Goal: Information Seeking & Learning: Learn about a topic

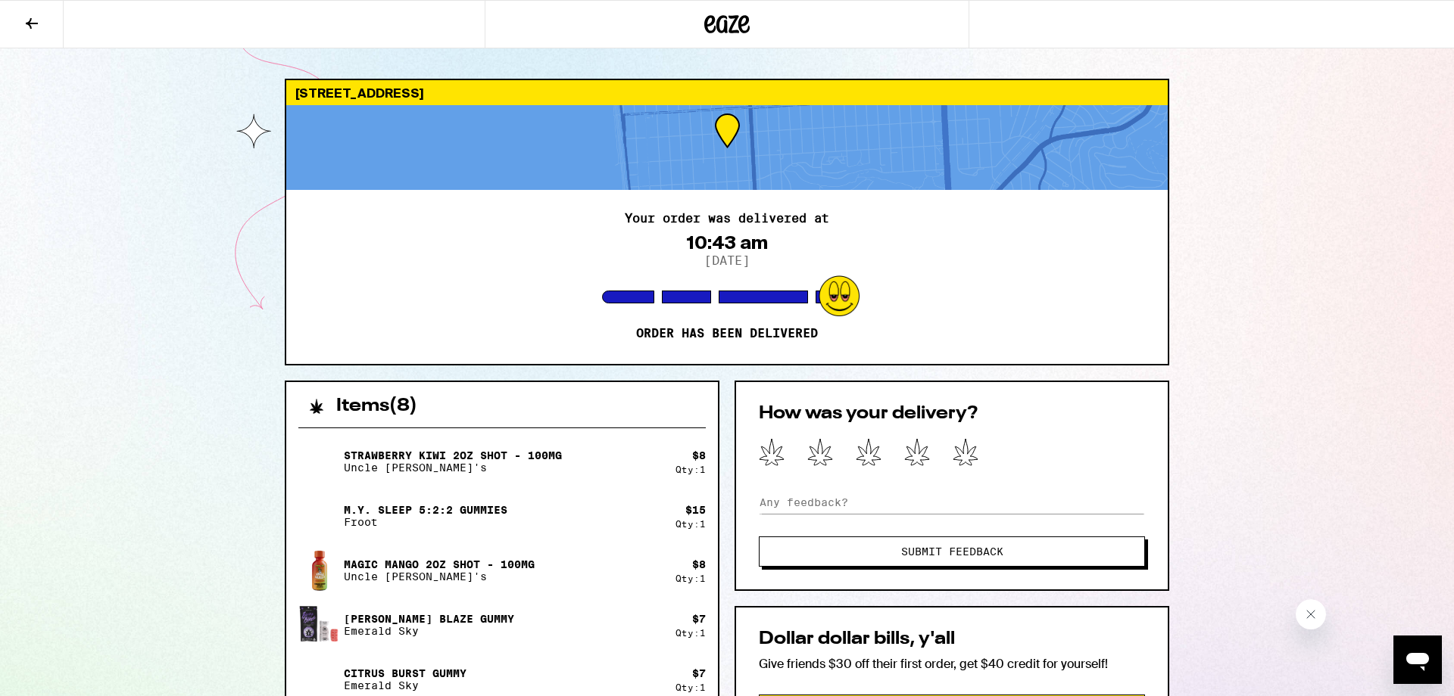
click at [1338, 297] on div "[STREET_ADDRESS] Your order was delivered at 10:43 am [DATE] Order has been del…" at bounding box center [727, 558] width 1454 height 1117
click at [721, 30] on icon at bounding box center [726, 24] width 45 height 27
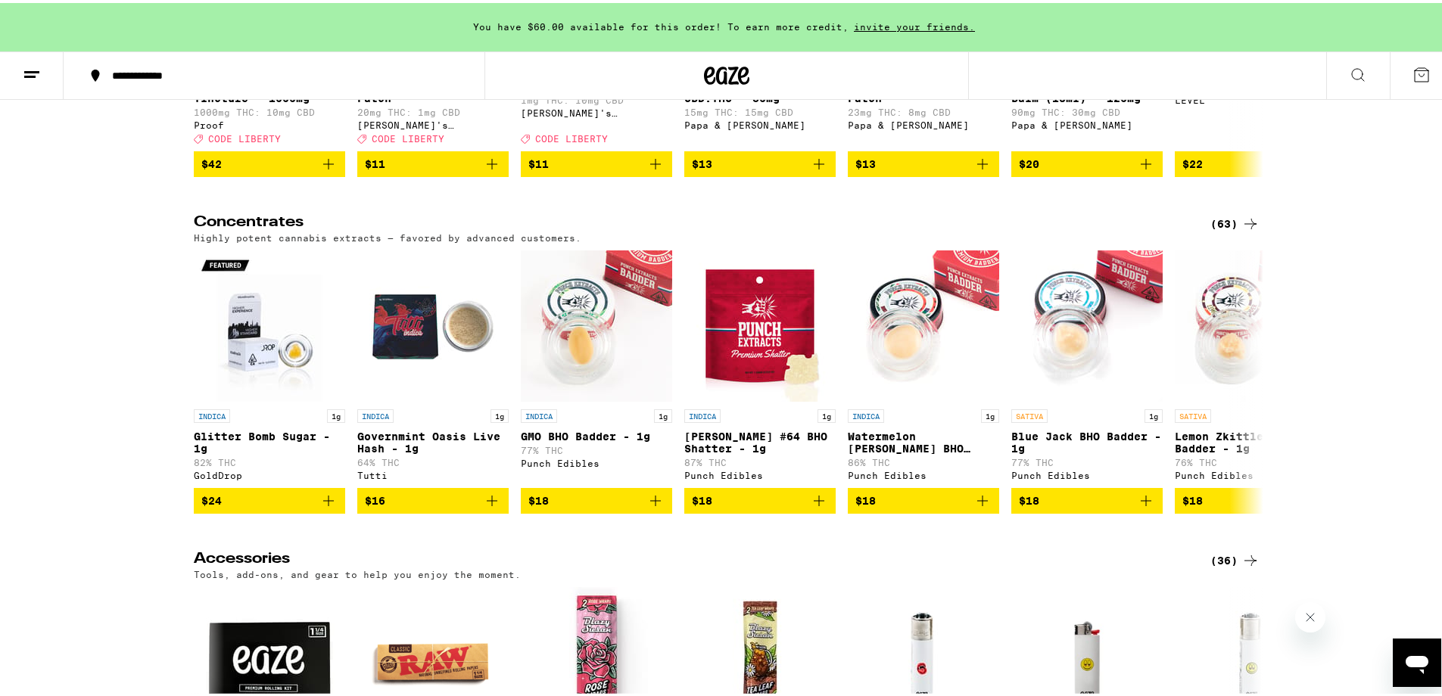
scroll to position [7430, 0]
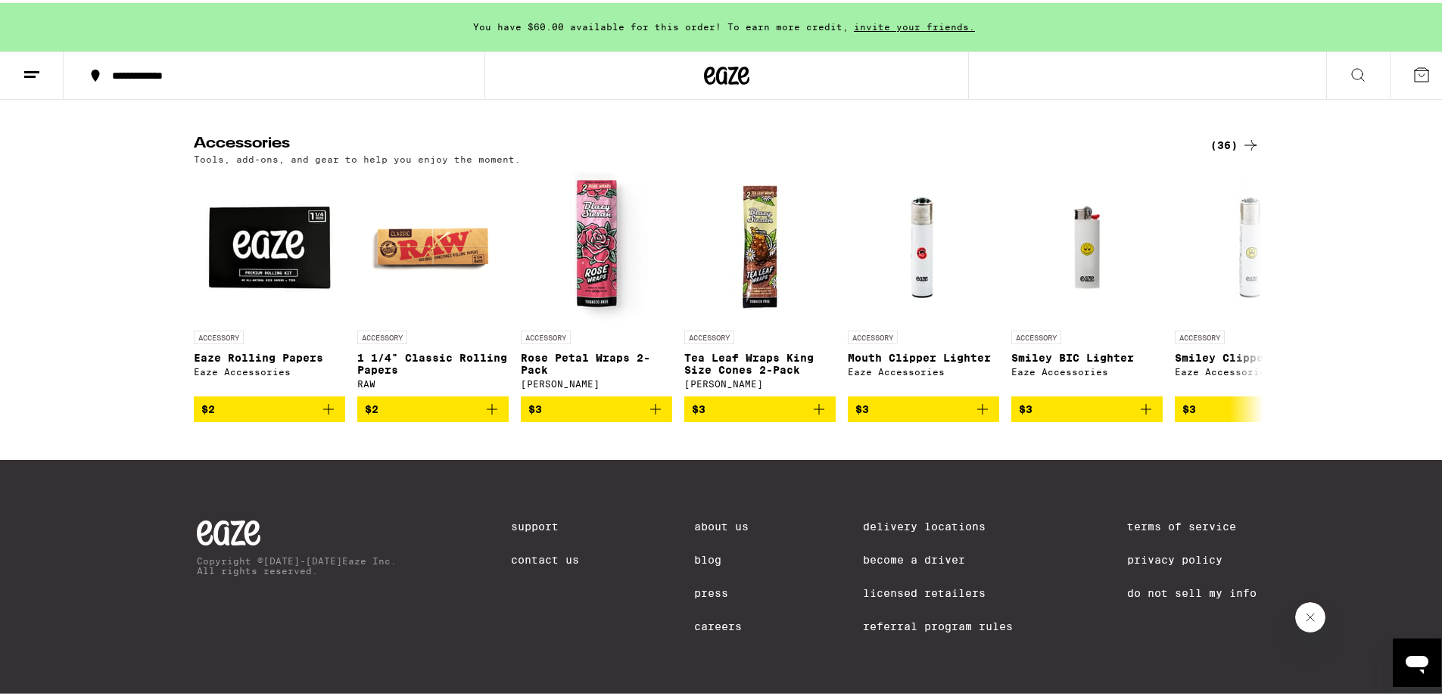
click at [702, 622] on link "Careers" at bounding box center [721, 624] width 55 height 12
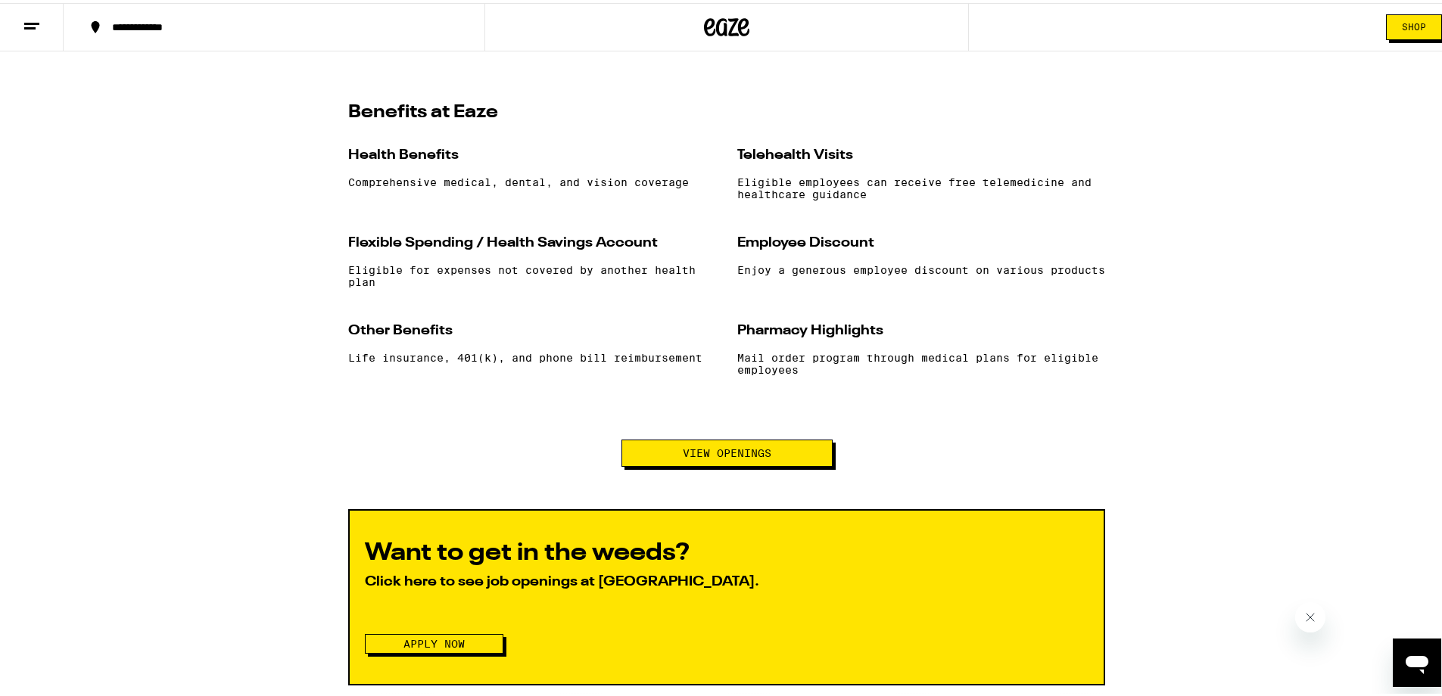
scroll to position [1514, 0]
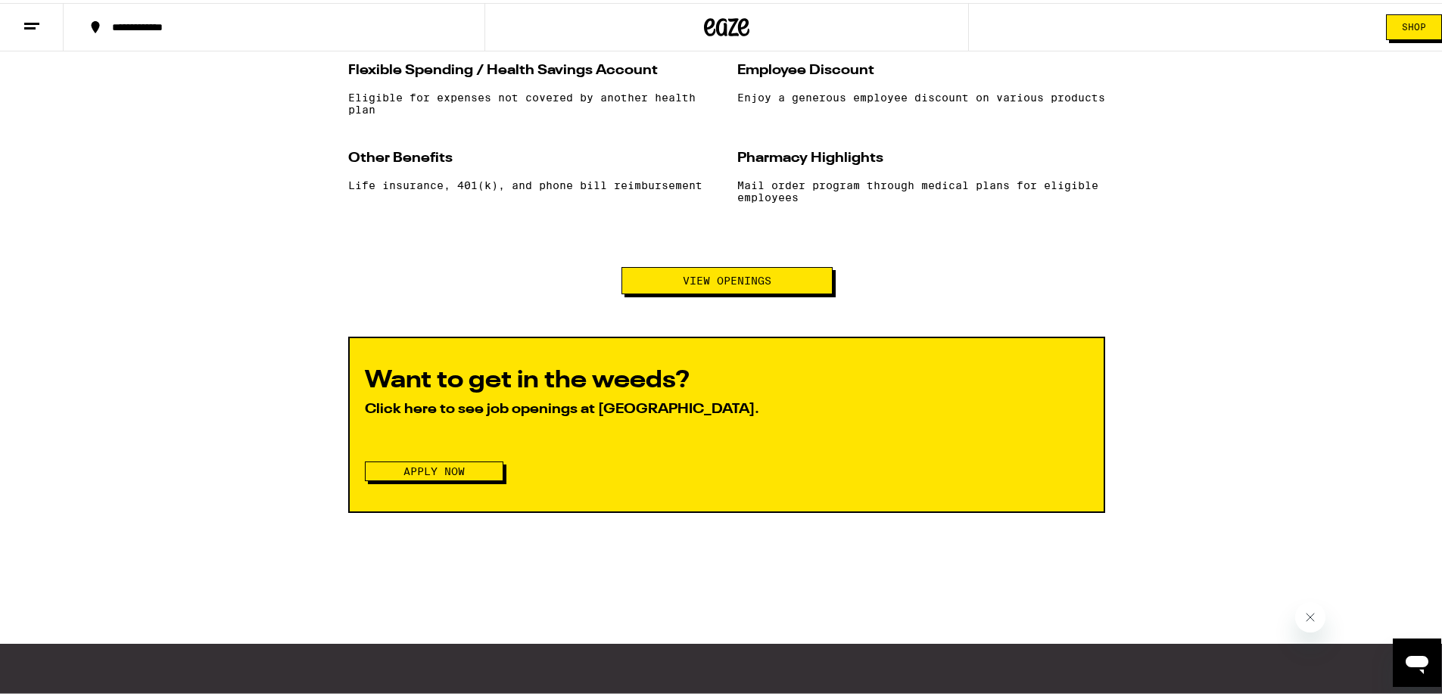
click at [668, 290] on button "View Openings" at bounding box center [727, 277] width 211 height 27
